Goal: Check status: Check status

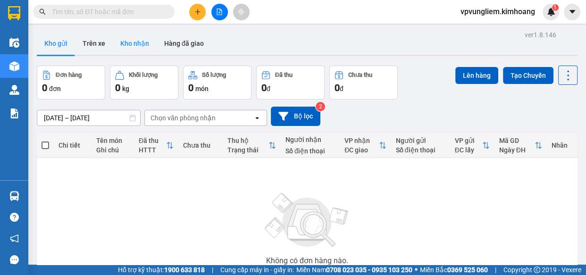
click at [127, 49] on button "Kho nhận" at bounding box center [135, 43] width 44 height 23
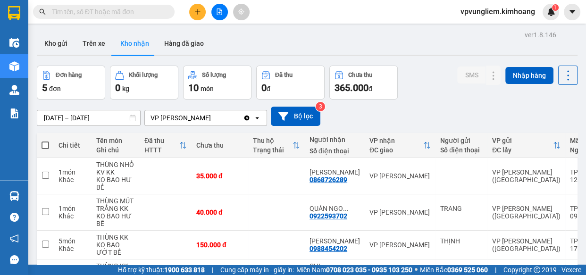
click at [100, 122] on div "ver 1.8.146 Kho gửi Trên xe Kho nhận Hàng đã giao Đơn hàng 5 đơn Khối lượng 0 k…" at bounding box center [307, 193] width 549 height 331
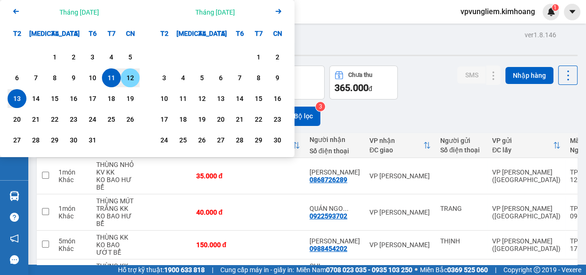
click at [128, 78] on div "12" at bounding box center [130, 77] width 13 height 11
type input "[DATE] – / /"
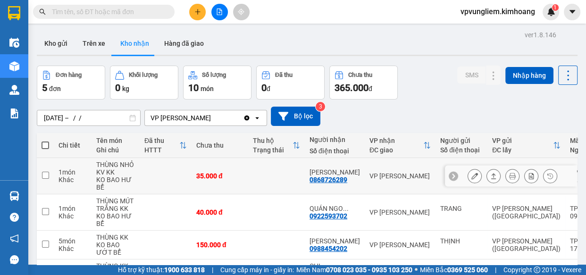
click at [236, 184] on td "35.000 đ" at bounding box center [220, 176] width 57 height 36
checkbox input "true"
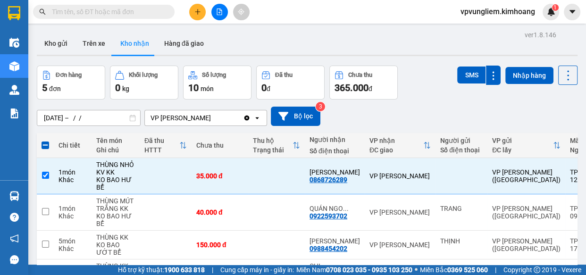
click at [42, 144] on span at bounding box center [46, 146] width 8 height 8
click at [45, 141] on input "checkbox" at bounding box center [45, 141] width 0 height 0
checkbox input "true"
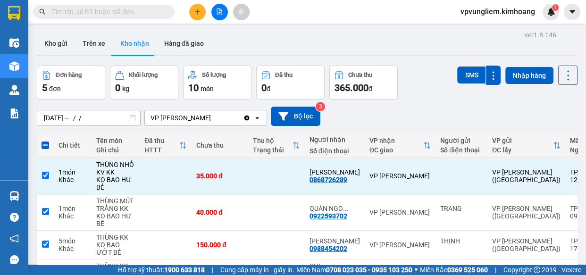
checkbox input "true"
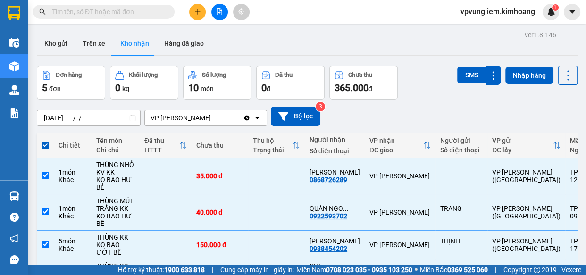
click at [394, 115] on div "[DATE] – / / Press the down arrow key to interact with the calendar and select …" at bounding box center [307, 116] width 541 height 19
click at [44, 148] on span at bounding box center [46, 146] width 8 height 8
click at [45, 141] on input "checkbox" at bounding box center [45, 141] width 0 height 0
checkbox input "false"
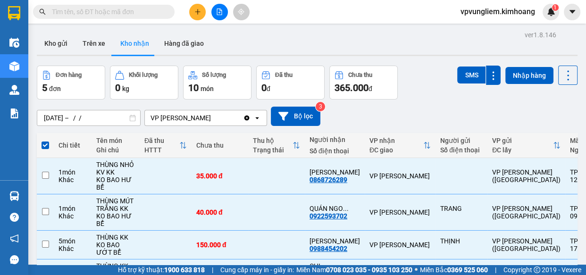
checkbox input "false"
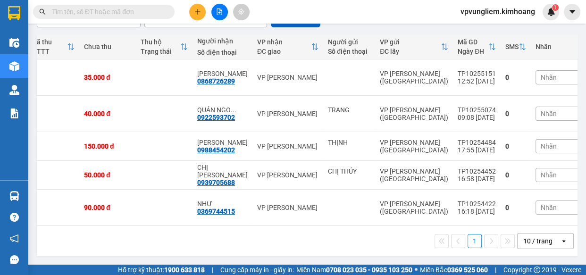
scroll to position [0, 113]
click at [560, 242] on icon "open" at bounding box center [564, 242] width 8 height 8
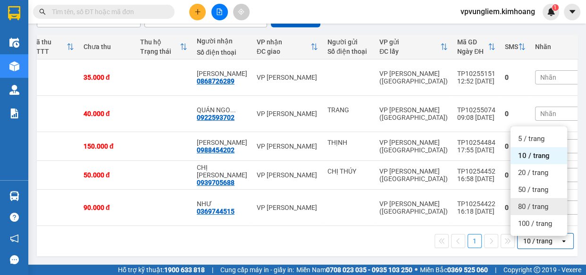
click at [323, 248] on div "1 10 / trang open" at bounding box center [308, 241] width 534 height 16
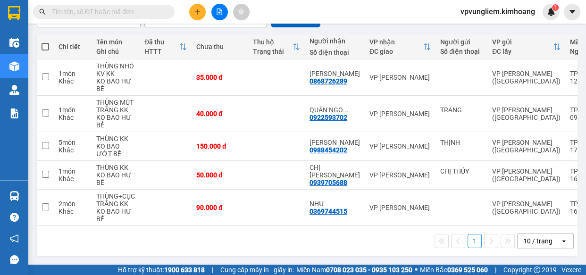
scroll to position [16, 0]
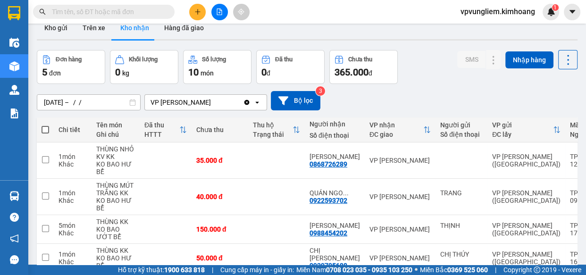
click at [255, 101] on icon "open" at bounding box center [258, 103] width 8 height 8
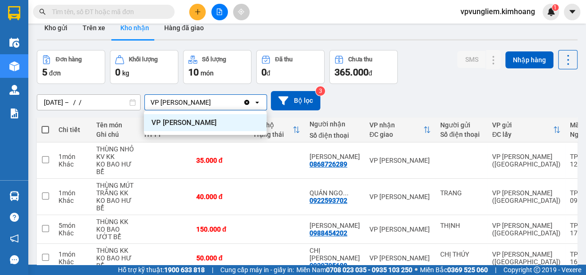
click at [204, 123] on div "VP [PERSON_NAME]" at bounding box center [205, 122] width 123 height 17
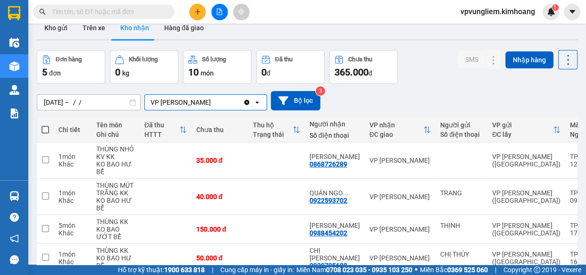
click at [102, 106] on div "ver 1.8.146 Kho gửi Trên xe Kho nhận Hàng đã giao Đơn hàng 5 đơn Khối lượng 0 k…" at bounding box center [307, 178] width 549 height 331
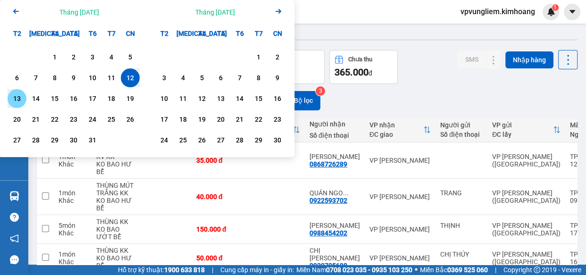
click at [22, 98] on div "13" at bounding box center [16, 98] width 13 height 11
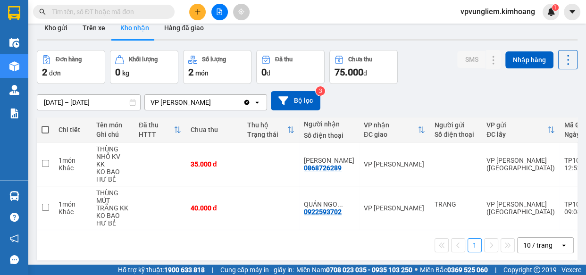
click at [77, 102] on div "ver 1.8.146 Kho gửi Trên xe Kho nhận Hàng đã giao Đơn hàng 2 đơn Khối lượng 0 k…" at bounding box center [307, 150] width 549 height 275
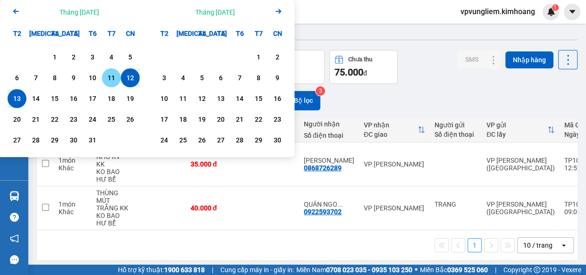
click at [110, 78] on div "11" at bounding box center [111, 77] width 13 height 11
click at [126, 73] on div "12" at bounding box center [130, 77] width 13 height 11
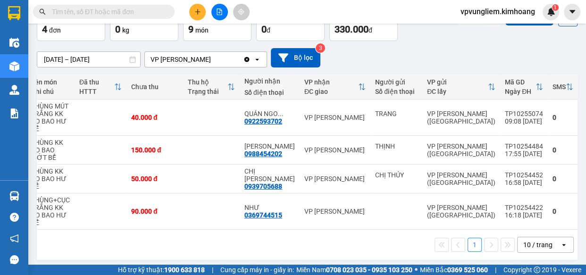
scroll to position [0, 68]
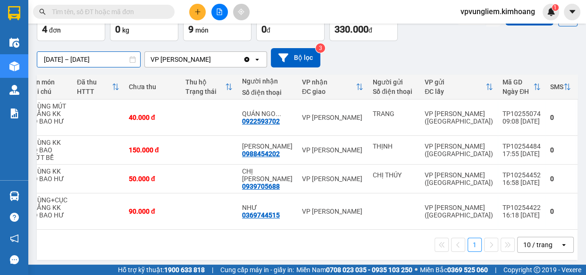
click at [101, 57] on input "[DATE] – [DATE]" at bounding box center [88, 59] width 103 height 15
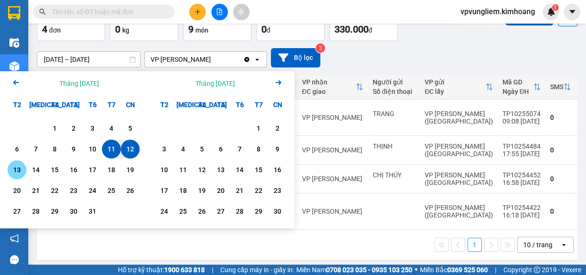
click at [18, 167] on div "13" at bounding box center [16, 169] width 13 height 11
type input "[DATE] – / /"
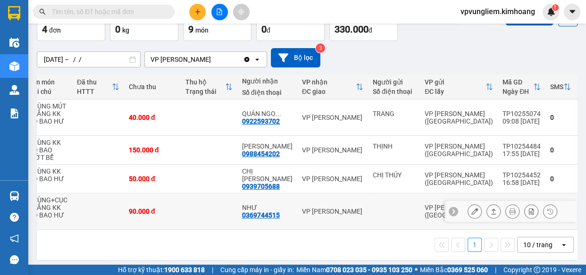
click at [349, 226] on td "VP [PERSON_NAME]" at bounding box center [332, 212] width 71 height 36
checkbox input "true"
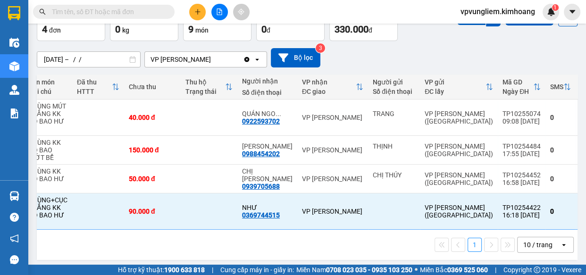
scroll to position [0, 0]
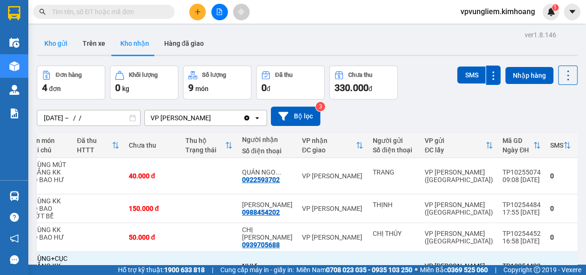
click at [51, 47] on button "Kho gửi" at bounding box center [56, 43] width 38 height 23
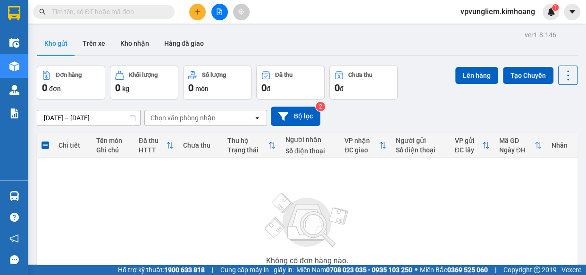
click at [142, 5] on span at bounding box center [104, 12] width 142 height 14
click at [142, 12] on input "text" at bounding box center [107, 12] width 111 height 10
